Goal: Find specific page/section: Find specific page/section

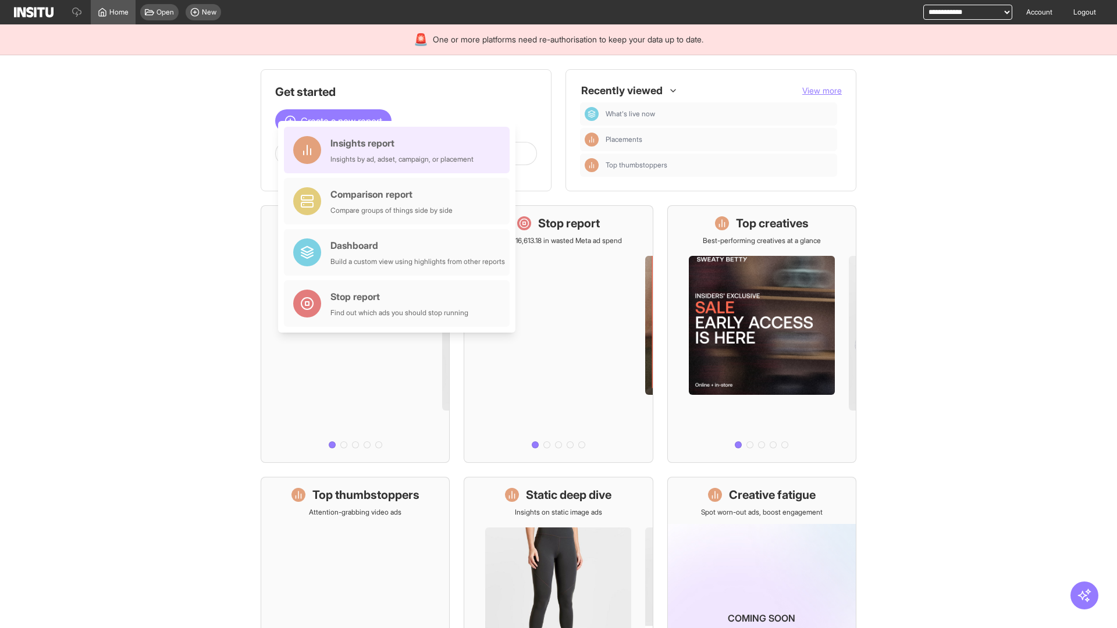
click at [400, 150] on div "Insights report Insights by ad, adset, campaign, or placement" at bounding box center [401, 150] width 143 height 28
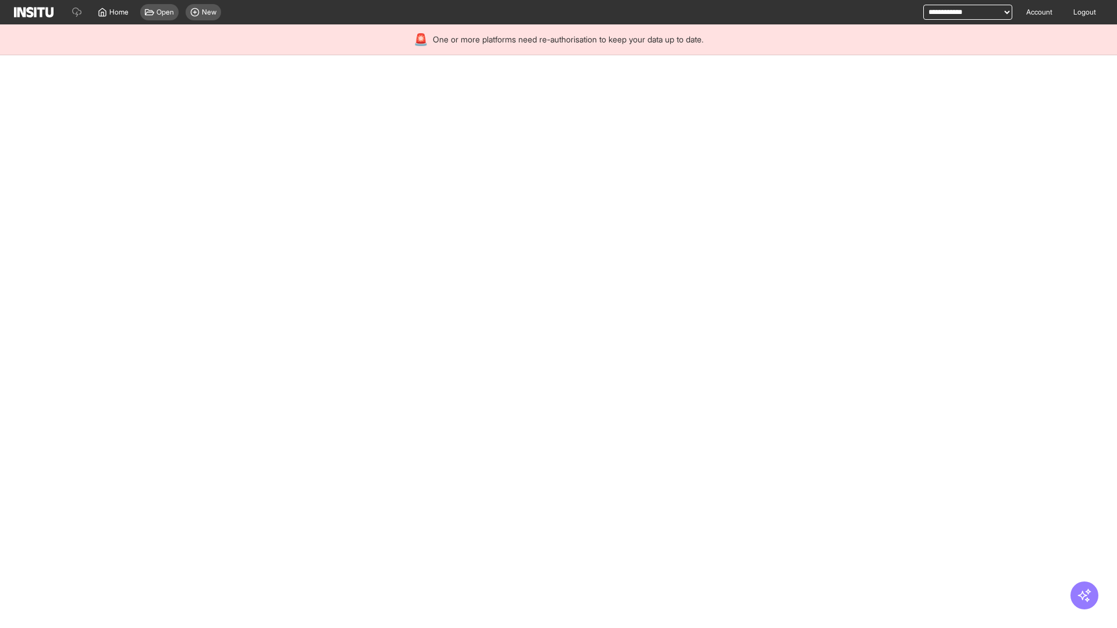
select select "**"
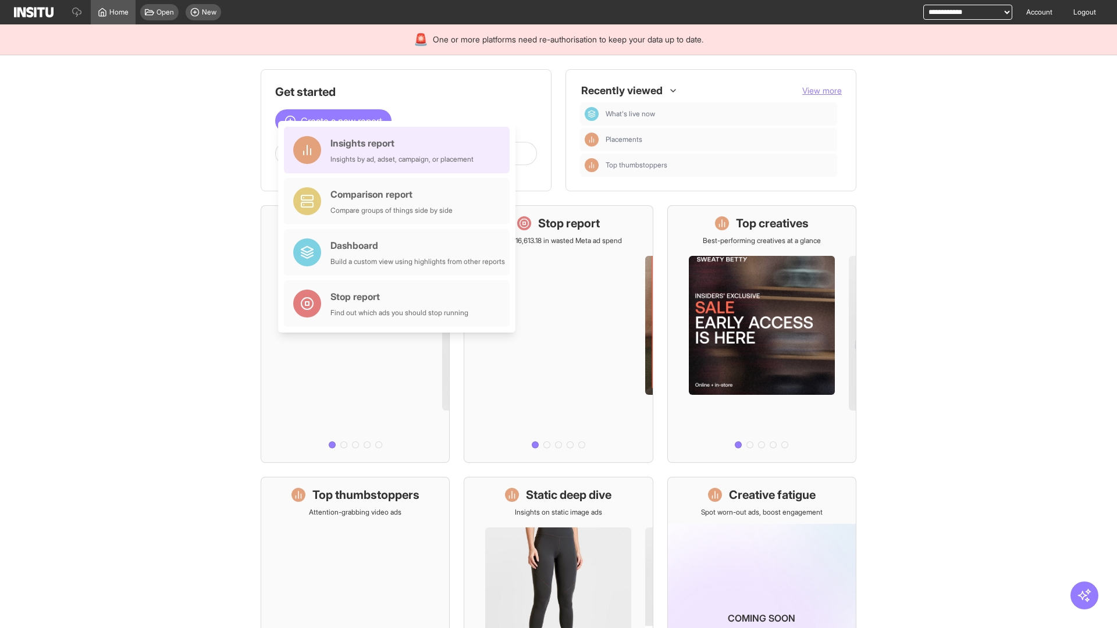
click at [400, 150] on div "Insights report Insights by ad, adset, campaign, or placement" at bounding box center [401, 150] width 143 height 28
